Goal: Use online tool/utility

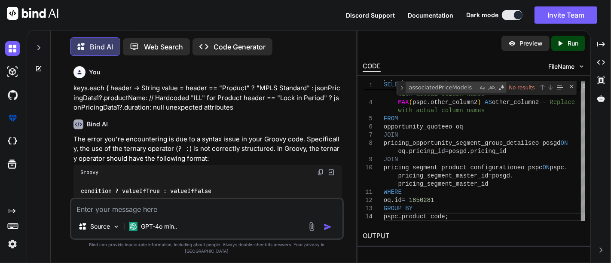
scroll to position [7682, 0]
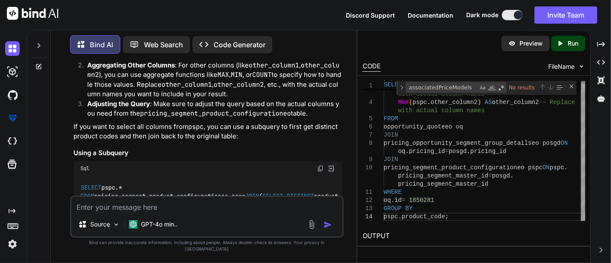
click at [158, 208] on textarea at bounding box center [206, 204] width 271 height 15
paste textarea "SELECT COUNT(pricing_opportunity_segment_group_detailseo.pricing_segment_master…"
type textarea "SELECT COUNT(pricing_opportunity_segment_group_detailseo.pricing_segment_master…"
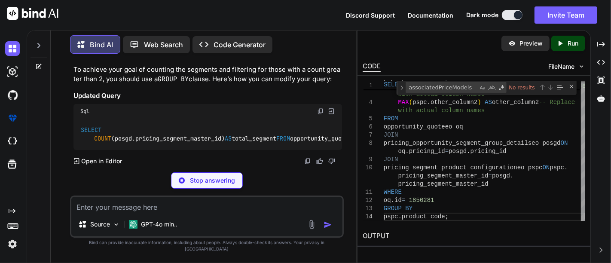
scroll to position [8318, 0]
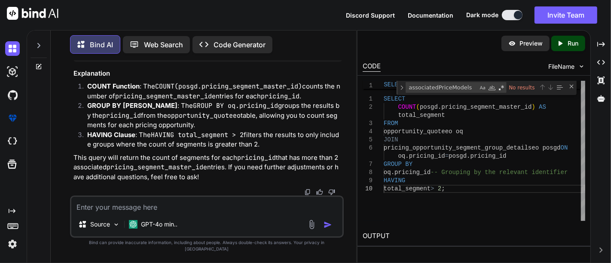
drag, startPoint x: 93, startPoint y: 88, endPoint x: 287, endPoint y: 85, distance: 193.8
click at [287, 55] on code "SELECT COUNT (posgd.pricing_segment_master_id) AS total_segment FROM opportunit…" at bounding box center [470, 41] width 780 height 27
copy code "COUNT (posgd.pricing_segment_master_id) AS total_segment"
drag, startPoint x: 77, startPoint y: 147, endPoint x: 169, endPoint y: 157, distance: 92.2
click at [169, 61] on div "SELECT COUNT (posgd.pricing_segment_master_id) AS total_segment FROM opportunit…" at bounding box center [207, 41] width 269 height 40
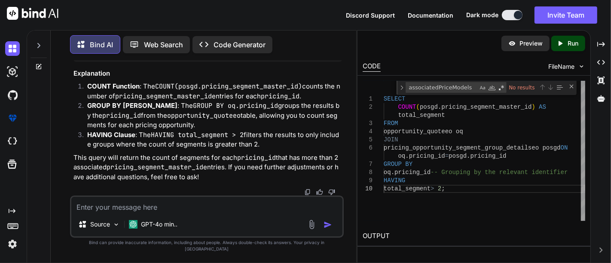
copy code "HAVING total_segment > 2 ;"
